Goal: Information Seeking & Learning: Learn about a topic

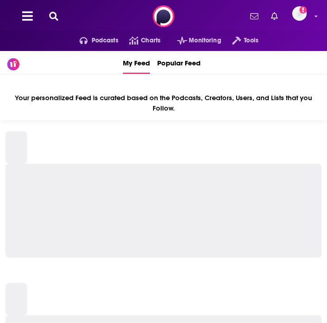
click at [52, 14] on icon at bounding box center [53, 16] width 9 height 9
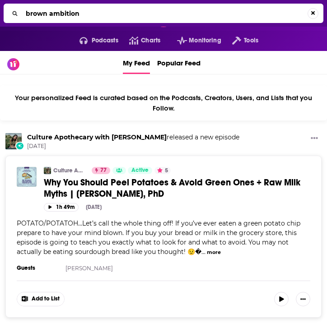
type input "brown ambition"
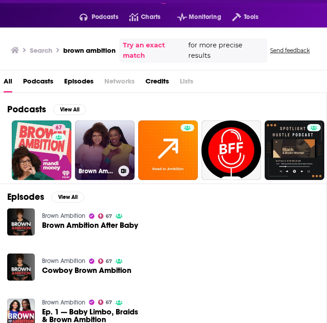
scroll to position [25, 0]
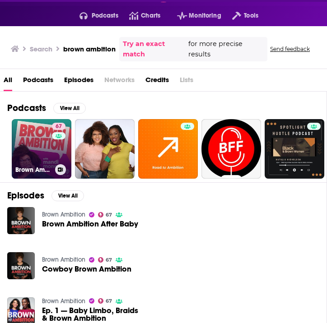
click at [40, 139] on link "67 Brown Ambition" at bounding box center [42, 149] width 60 height 60
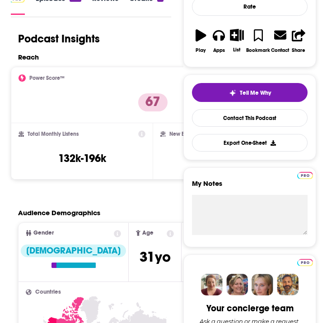
scroll to position [165, 0]
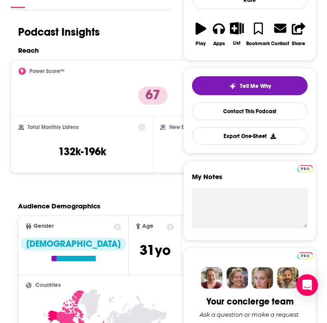
click at [123, 46] on div "Reach" at bounding box center [150, 50] width 265 height 9
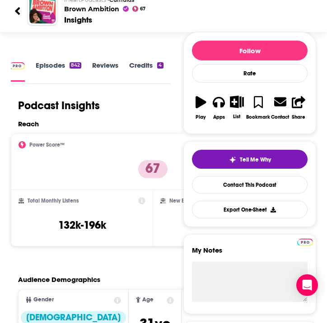
scroll to position [70, 0]
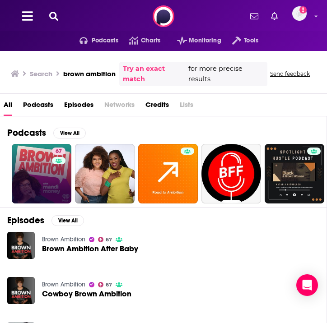
click at [28, 179] on link "67" at bounding box center [42, 174] width 60 height 60
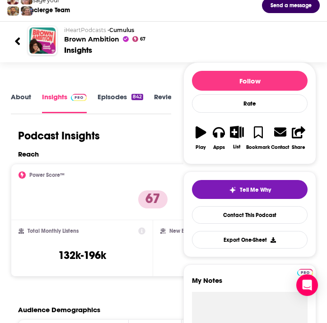
scroll to position [72, 0]
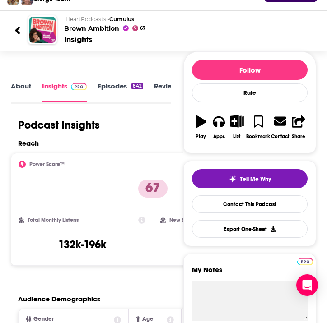
click at [23, 89] on link "About" at bounding box center [21, 92] width 20 height 20
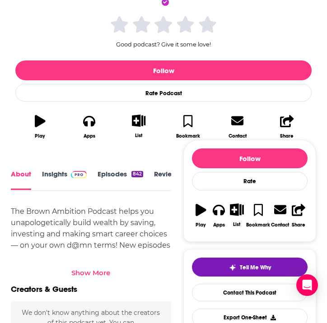
scroll to position [214, 0]
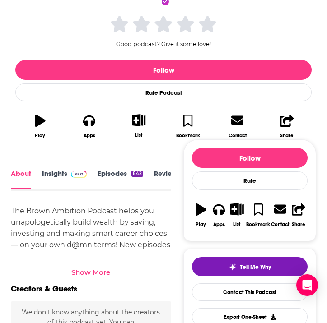
click at [92, 268] on div "Show More" at bounding box center [90, 272] width 39 height 9
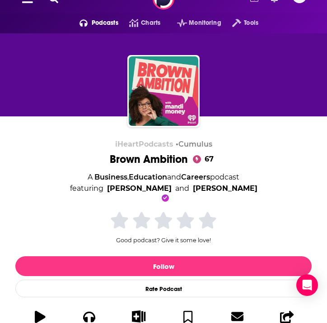
scroll to position [46, 0]
